Goal: Information Seeking & Learning: Check status

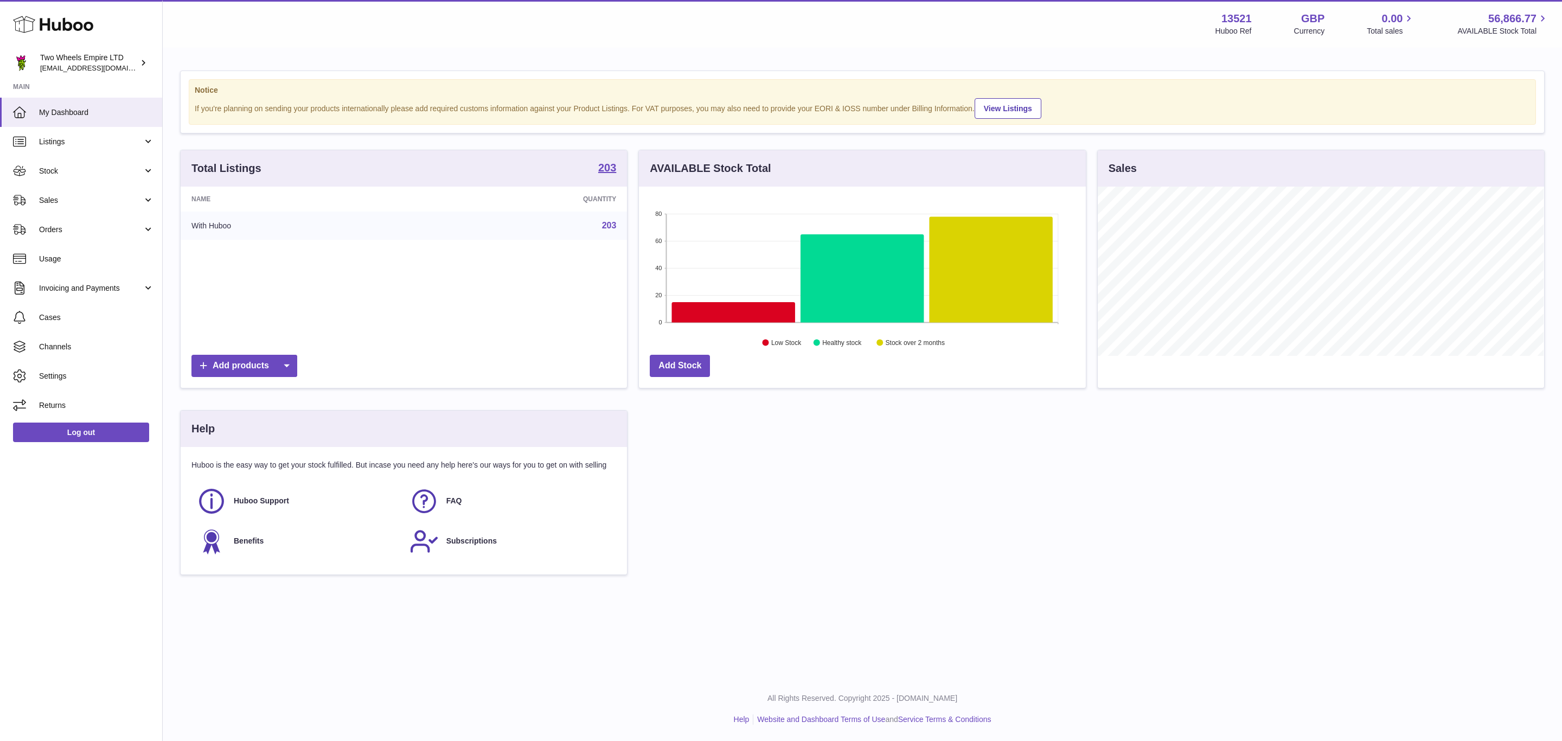
scroll to position [169, 446]
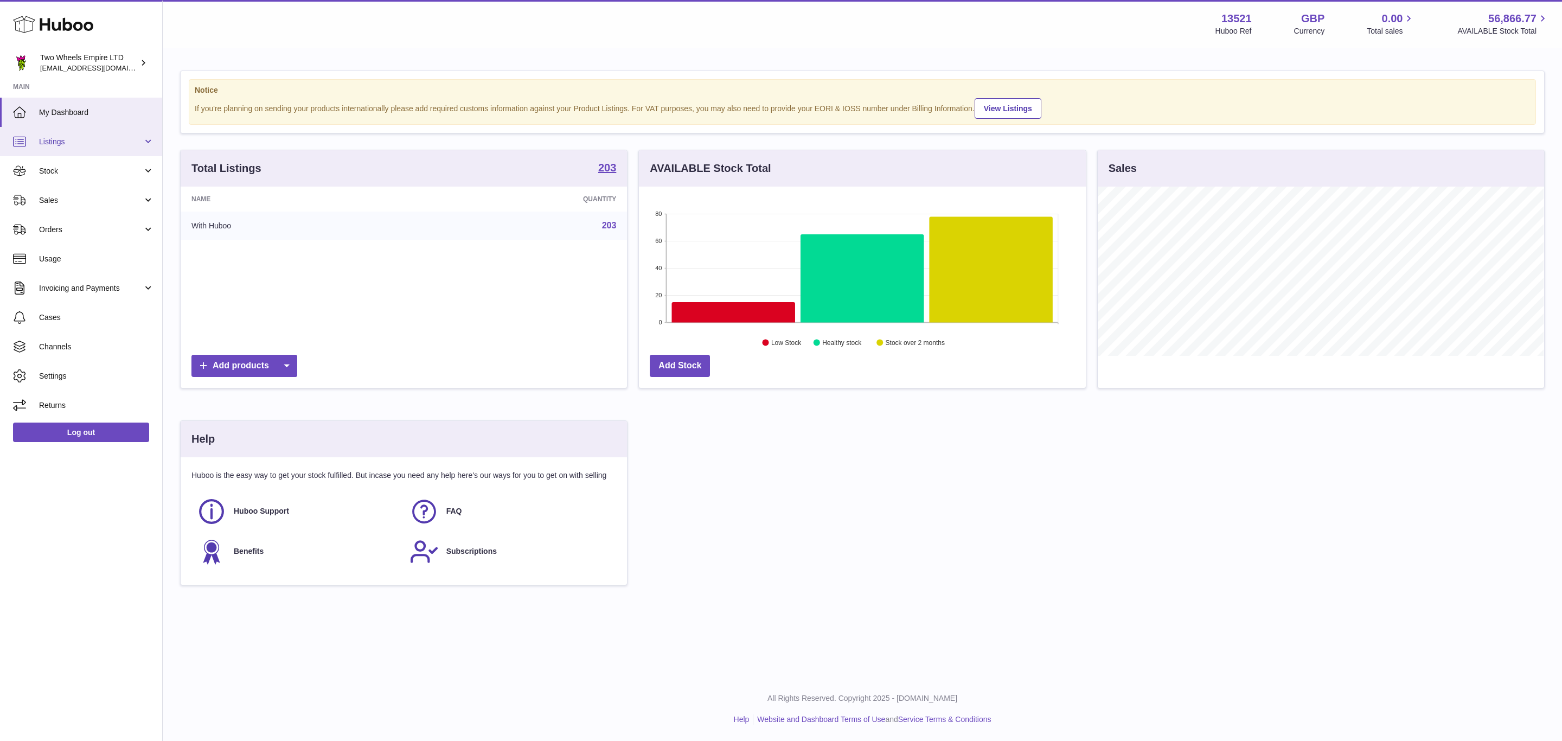
click at [86, 142] on span "Listings" at bounding box center [91, 142] width 104 height 10
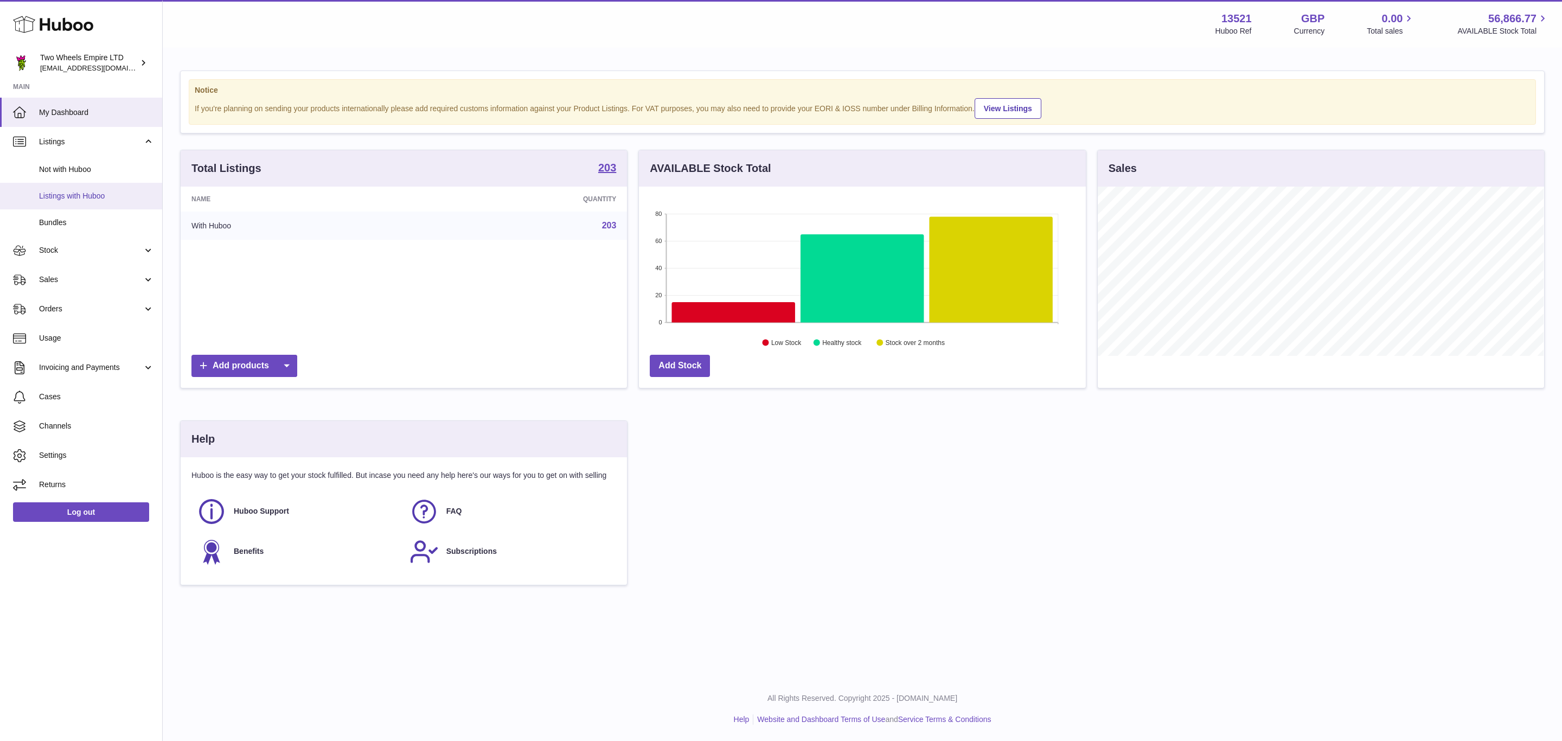
click at [80, 199] on span "Listings with Huboo" at bounding box center [96, 196] width 115 height 10
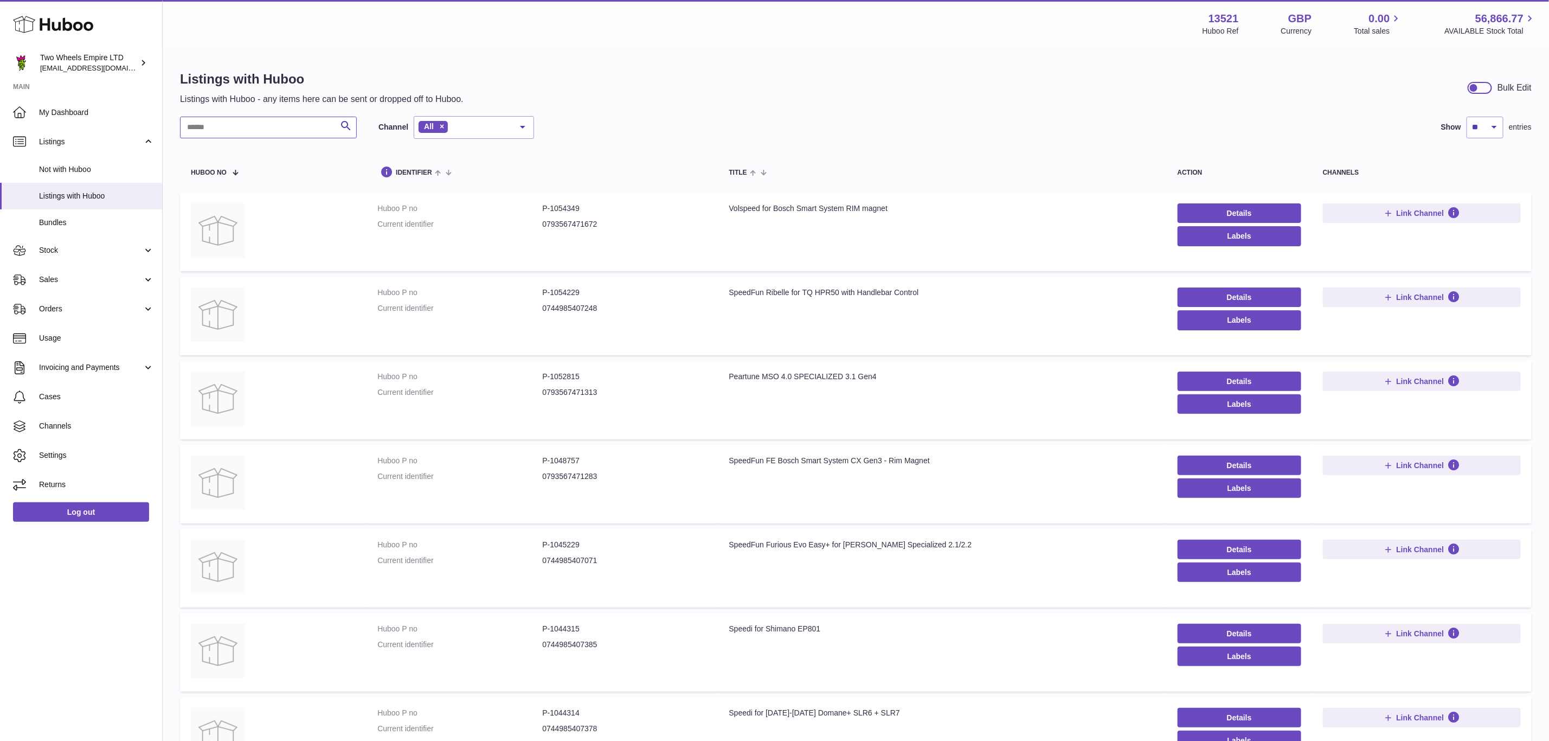
click at [270, 130] on input "text" at bounding box center [268, 128] width 177 height 22
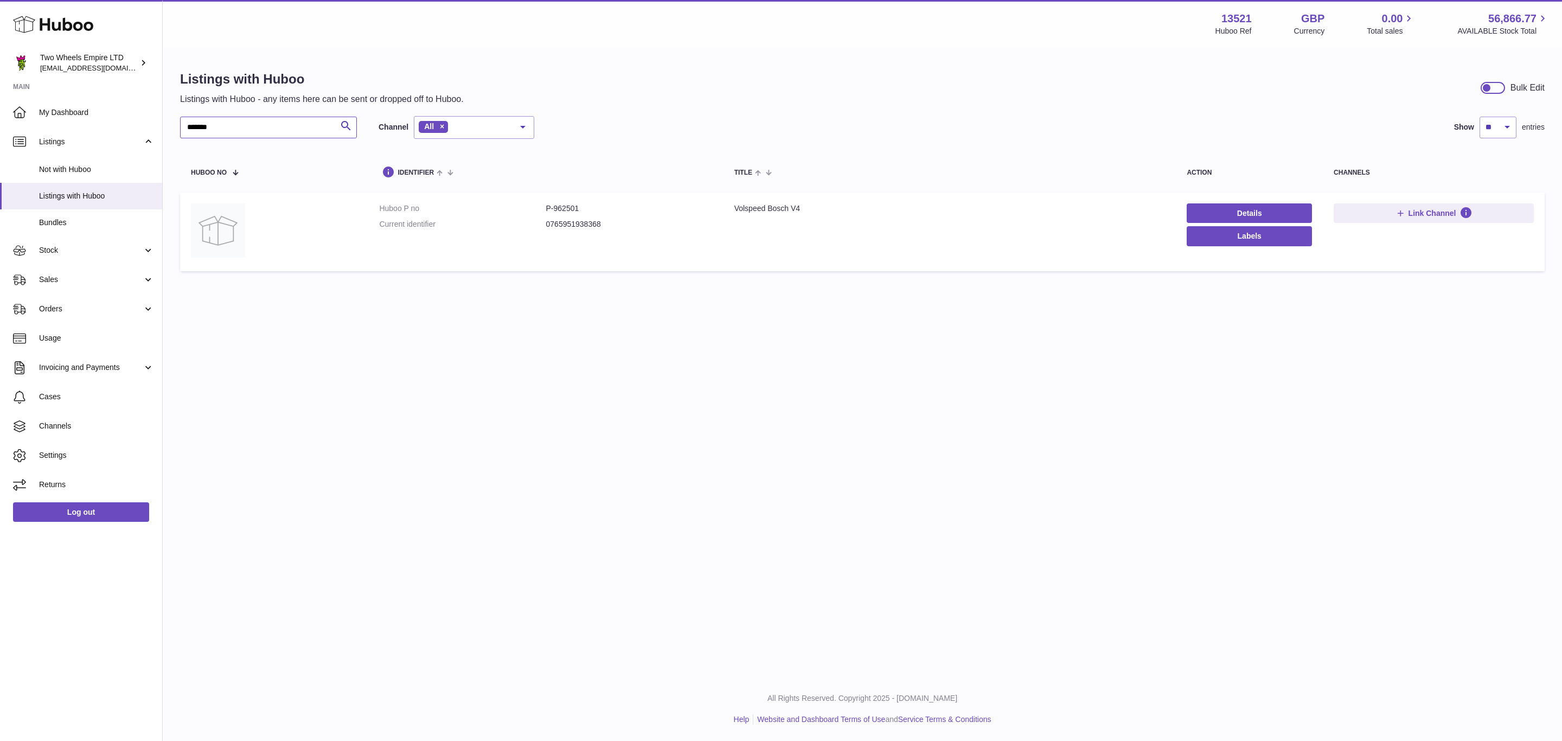
type input "*******"
click at [568, 203] on dd "P-962501" at bounding box center [629, 208] width 167 height 10
copy dd "962501"
drag, startPoint x: 109, startPoint y: 246, endPoint x: 116, endPoint y: 257, distance: 13.4
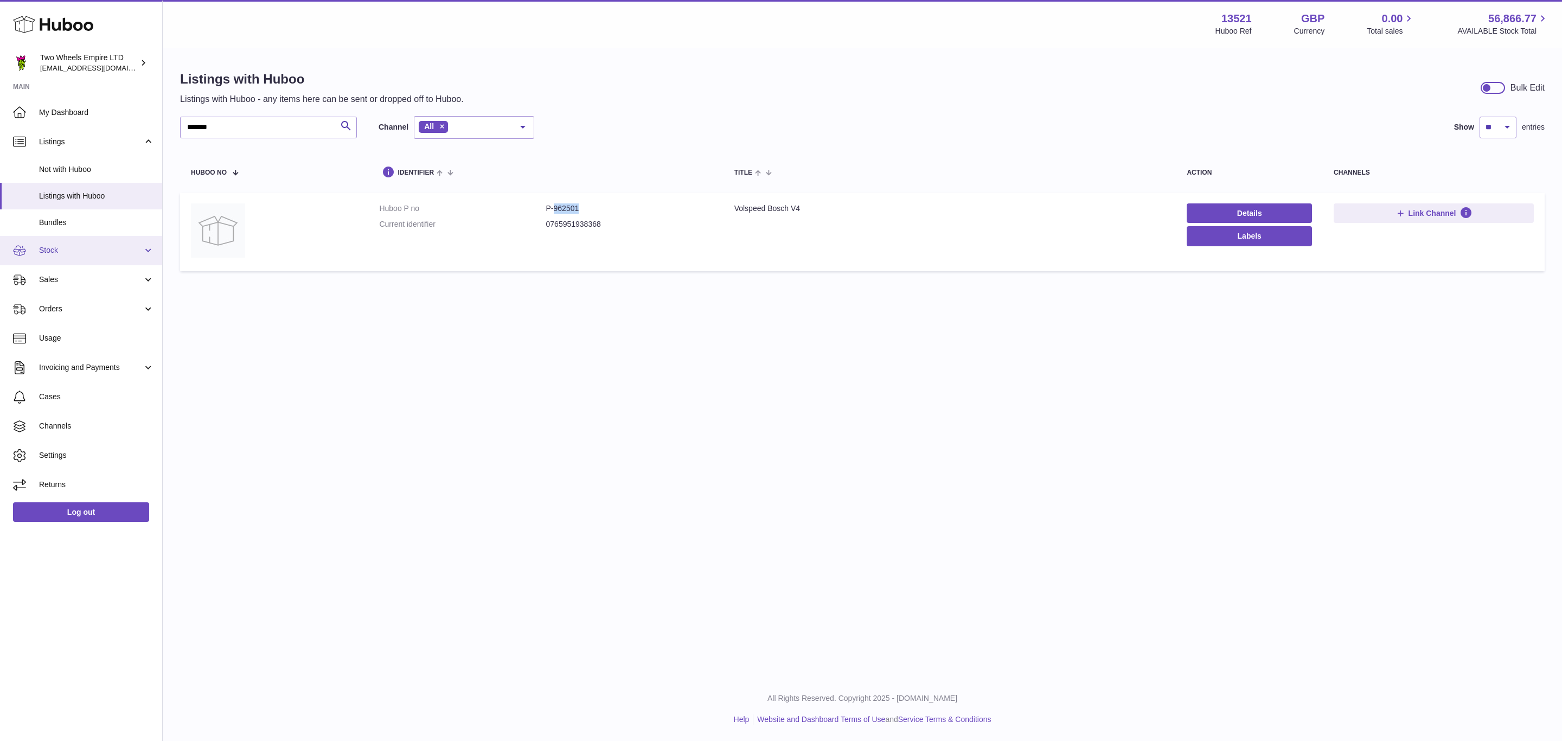
click at [109, 246] on span "Stock" at bounding box center [91, 250] width 104 height 10
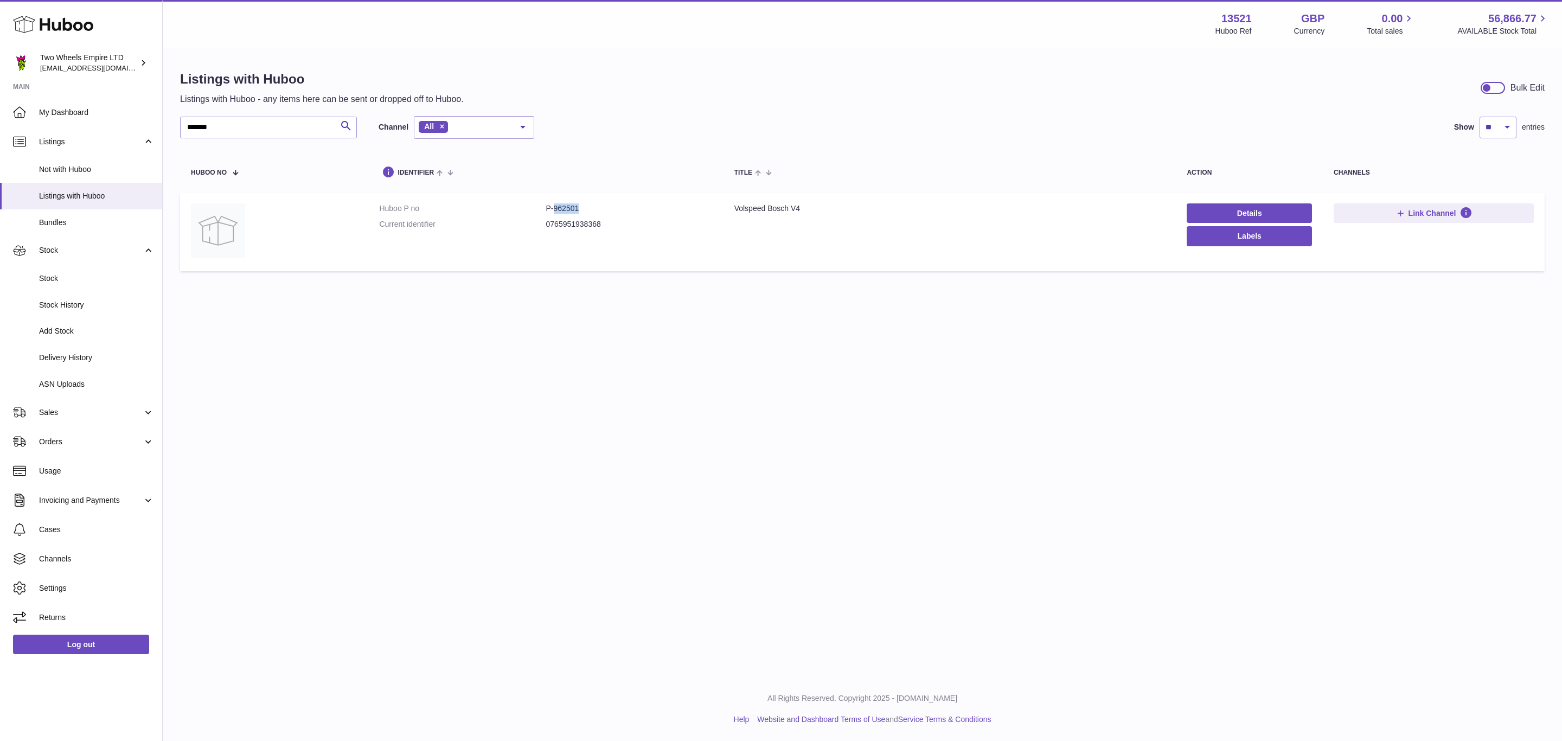
click at [557, 207] on dd "P-962501" at bounding box center [629, 208] width 167 height 10
click at [83, 281] on span "Stock" at bounding box center [96, 278] width 115 height 10
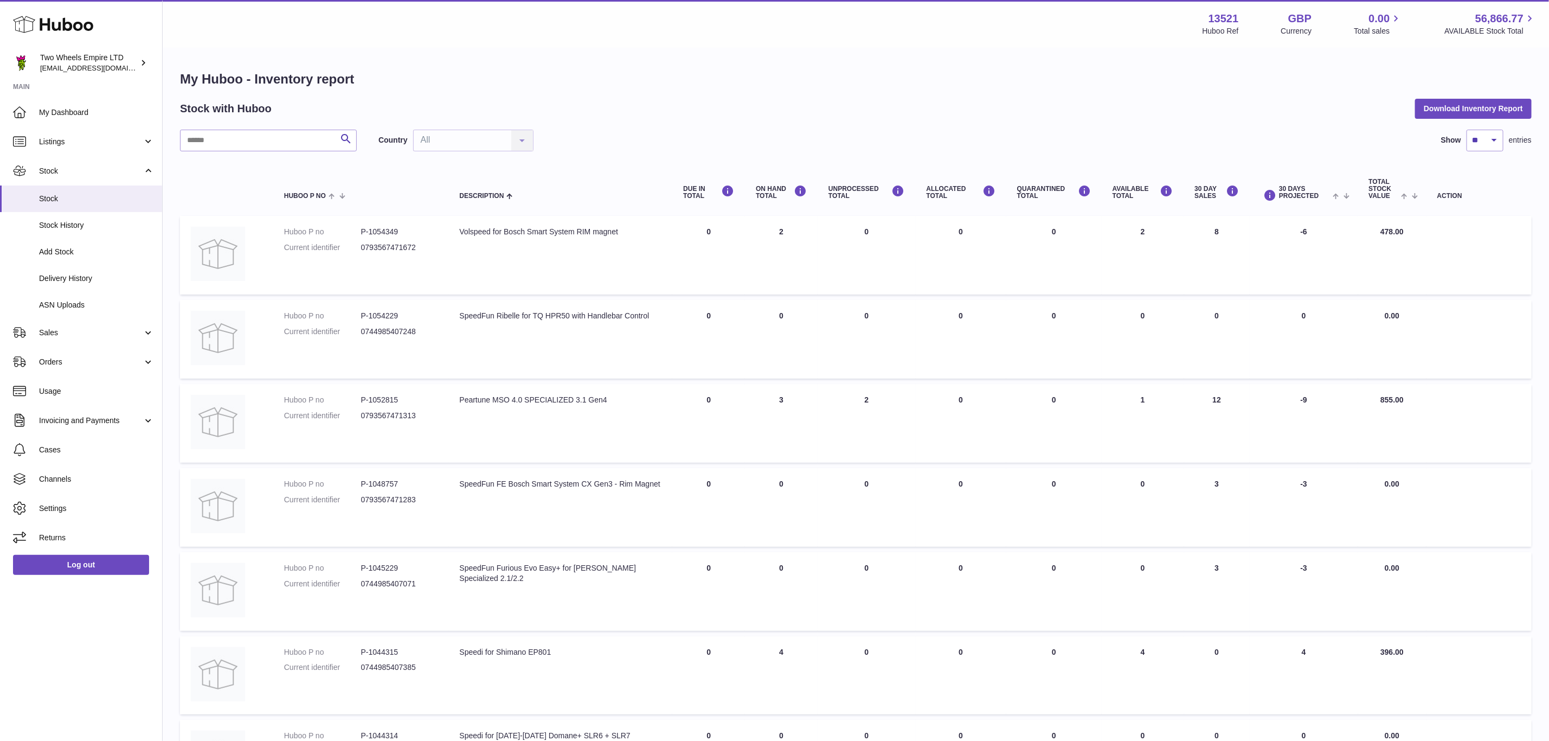
click at [251, 162] on table "Huboo P no Description DUE IN TOTAL ON HAND Total UNPROCESSED Total ALLOCATED T…" at bounding box center [856, 609] width 1352 height 894
click at [251, 147] on input "text" at bounding box center [268, 141] width 177 height 22
paste input "******"
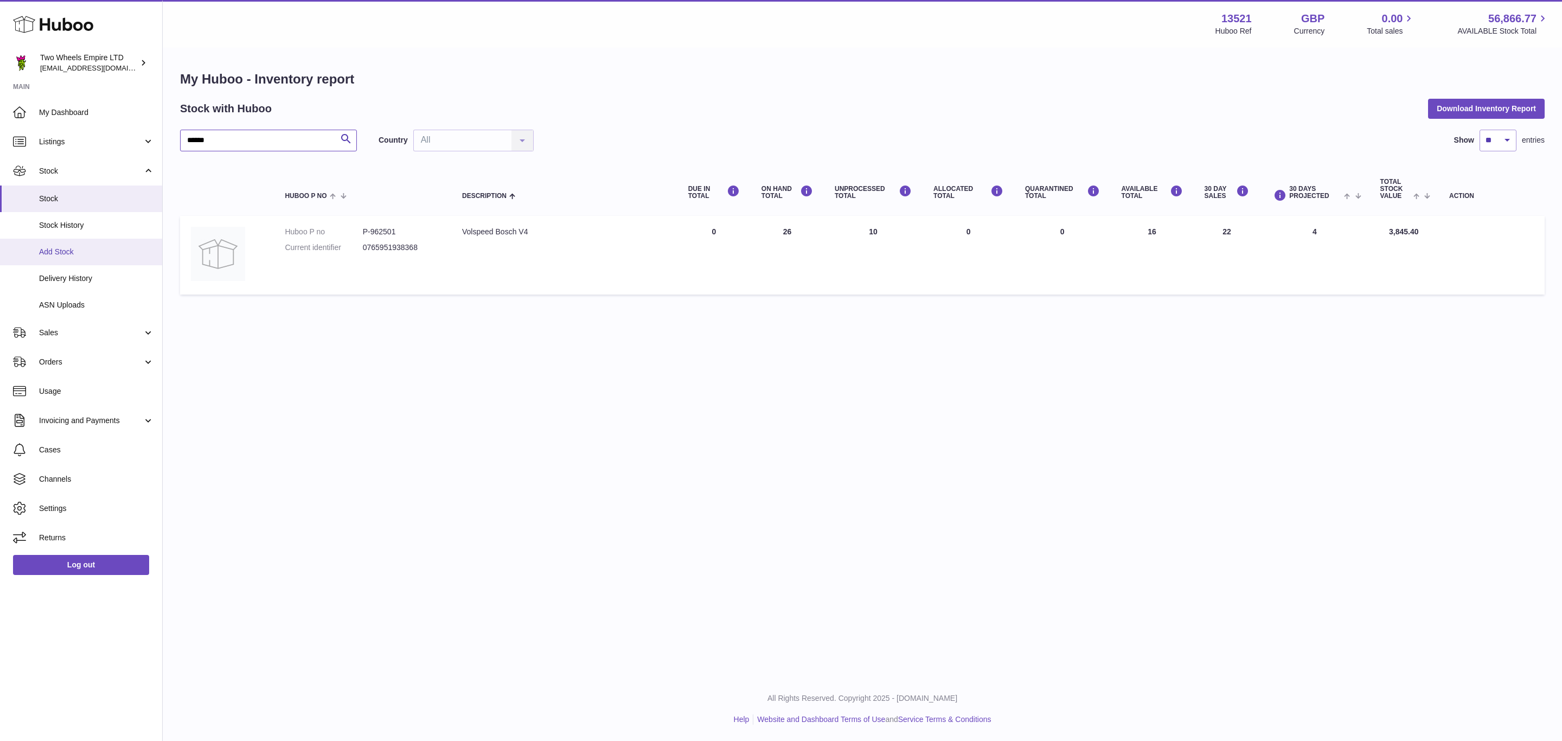
type input "******"
click at [1206, 387] on div "Menu Huboo 13521 Huboo Ref GBP Currency 0.00 Total sales 56,866.77 AVAILABLE St…" at bounding box center [862, 338] width 1399 height 677
